Goal: Find specific page/section: Find specific page/section

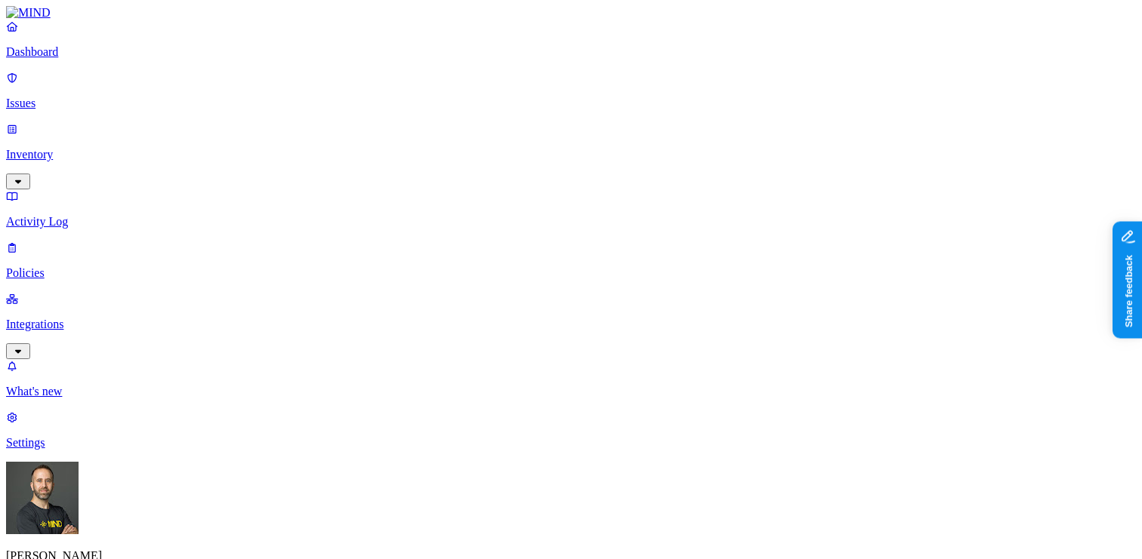
drag, startPoint x: 781, startPoint y: 375, endPoint x: 813, endPoint y: 376, distance: 32.5
drag, startPoint x: 813, startPoint y: 376, endPoint x: 831, endPoint y: 383, distance: 19.4
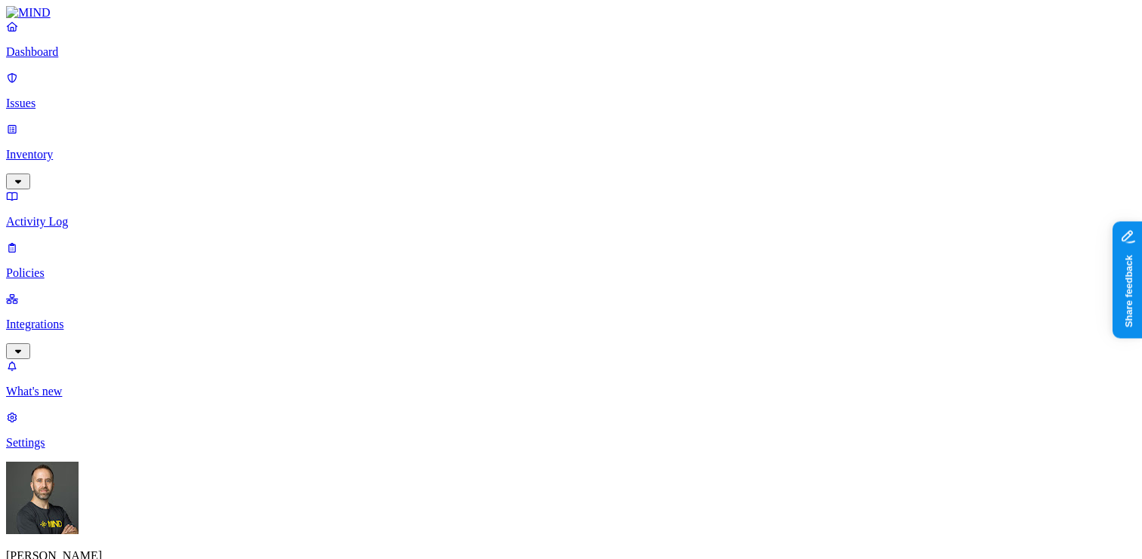
drag, startPoint x: 831, startPoint y: 383, endPoint x: 843, endPoint y: 383, distance: 11.3
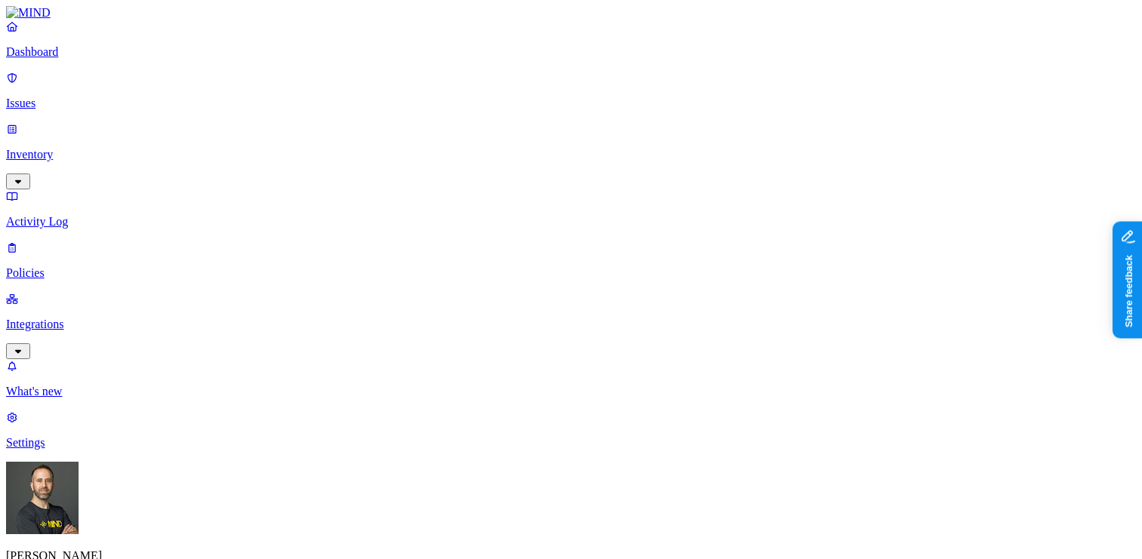
scroll to position [75, 0]
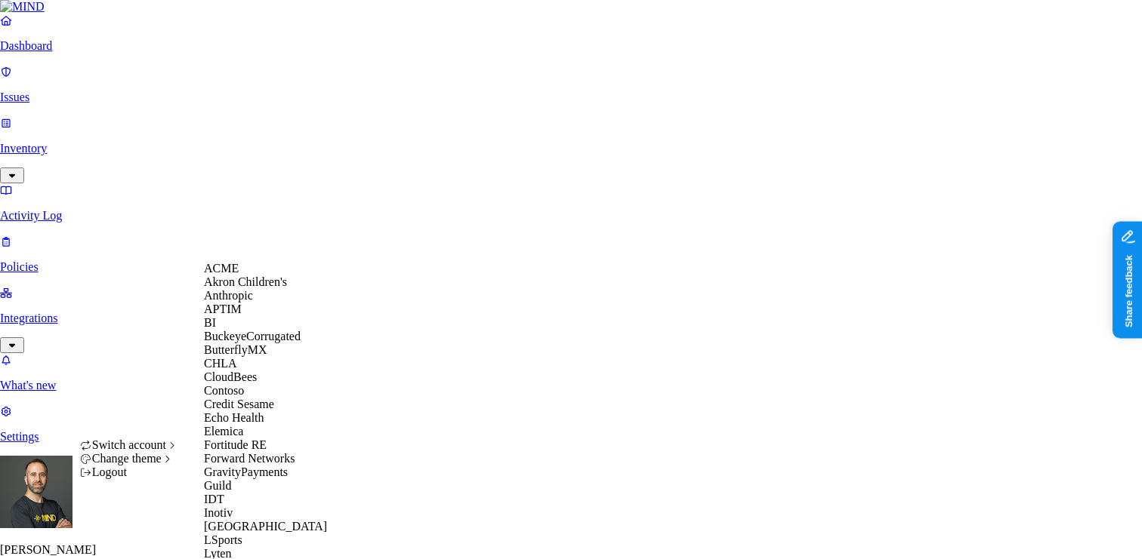
scroll to position [830, 0]
